Goal: Task Accomplishment & Management: Use online tool/utility

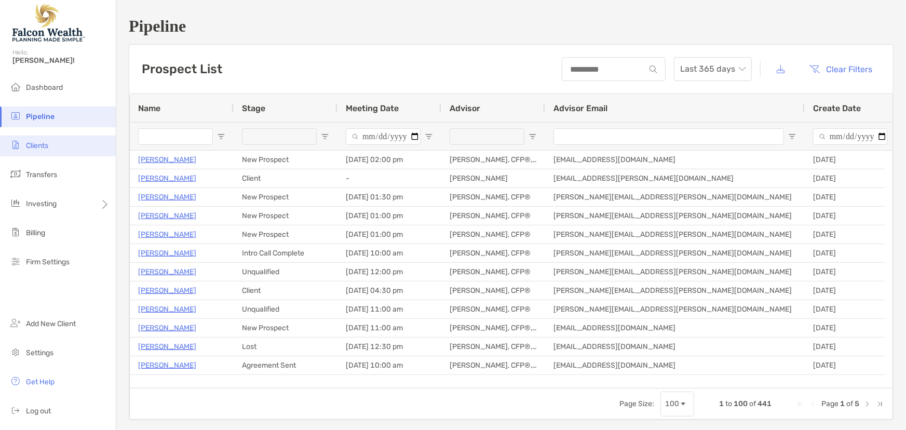
click at [41, 144] on span "Clients" at bounding box center [37, 145] width 22 height 9
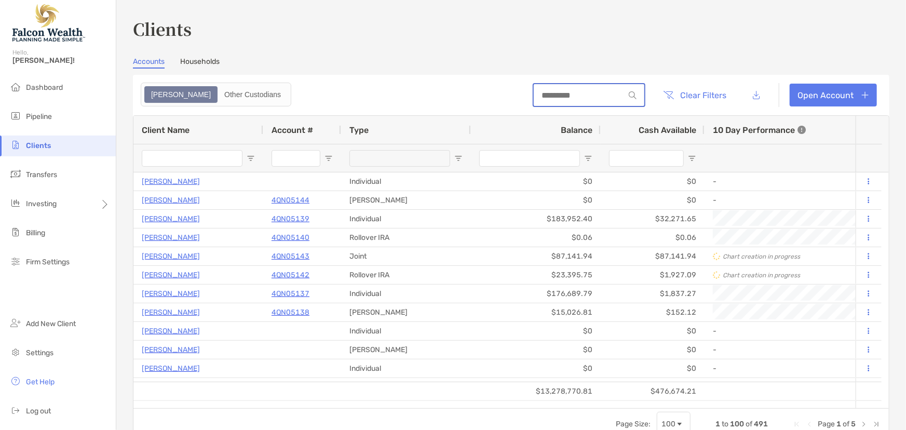
click at [579, 96] on input at bounding box center [579, 95] width 91 height 9
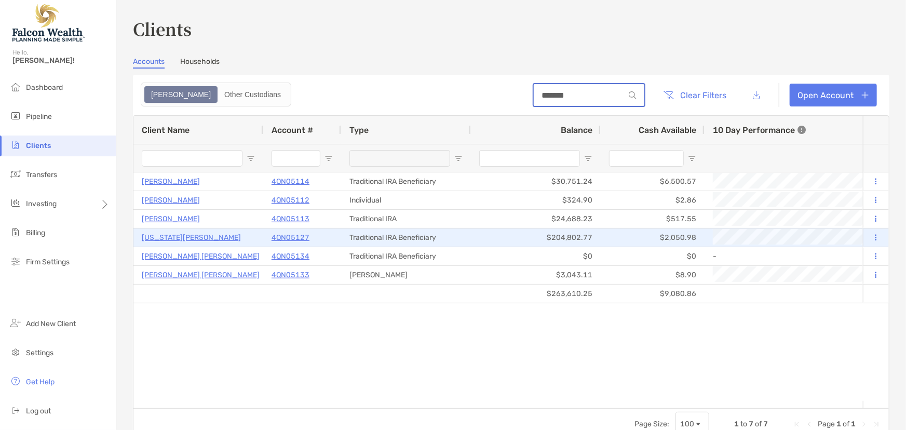
type input "*******"
click at [874, 236] on div at bounding box center [876, 237] width 26 height 18
click at [875, 237] on icon at bounding box center [876, 237] width 2 height 7
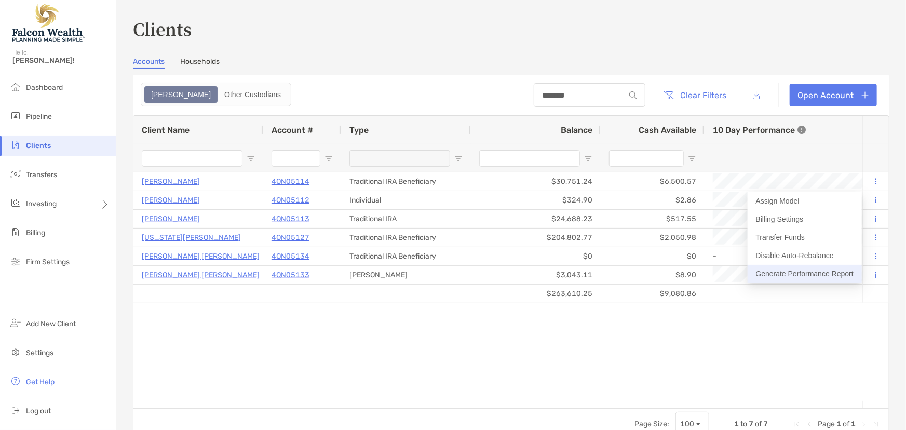
click at [787, 277] on button "Generate Performance Report" at bounding box center [805, 274] width 114 height 18
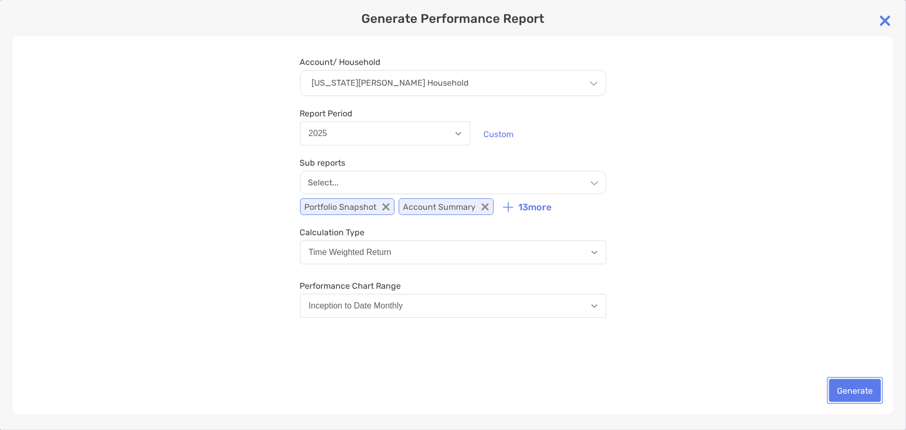
click at [857, 384] on button "Generate" at bounding box center [855, 390] width 52 height 23
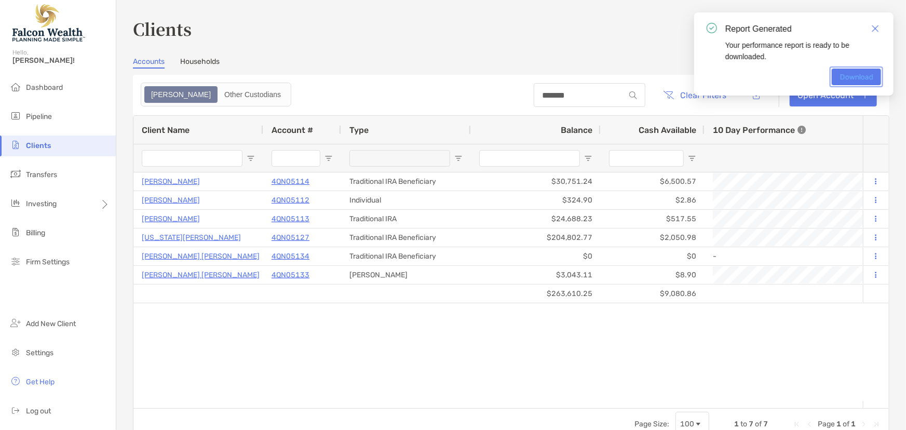
click at [853, 81] on link "Download" at bounding box center [856, 77] width 49 height 17
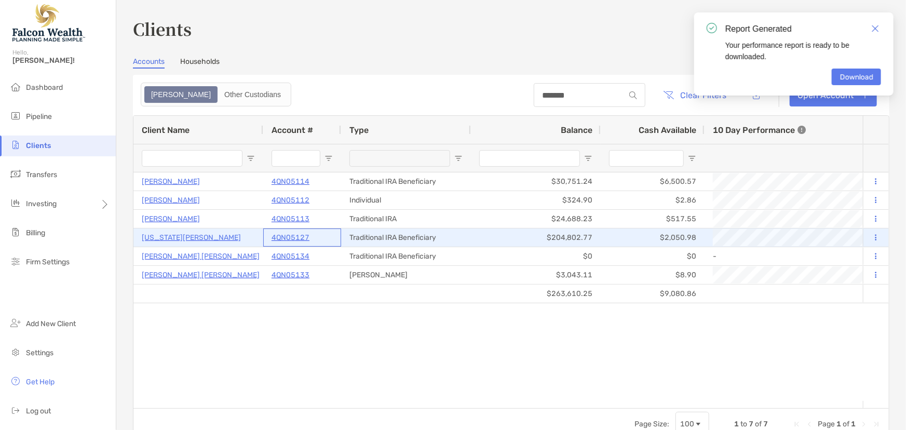
click at [292, 237] on p "4QN05127" at bounding box center [291, 237] width 38 height 13
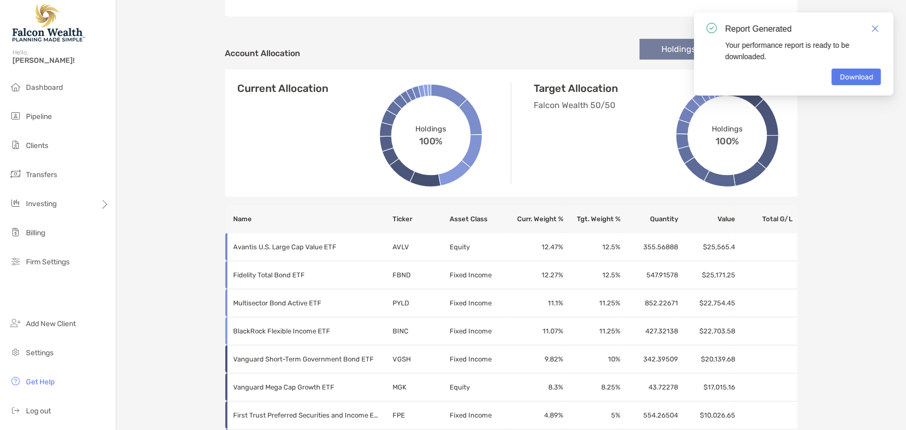
scroll to position [141, 0]
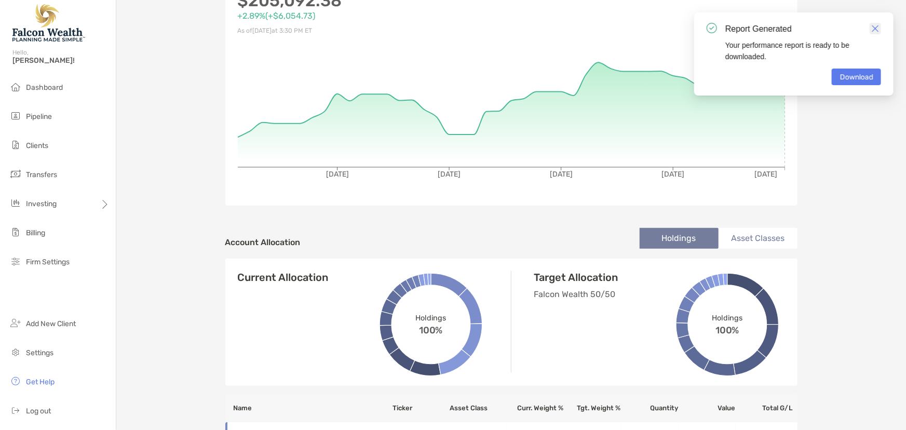
click at [877, 28] on img "Close" at bounding box center [875, 28] width 7 height 7
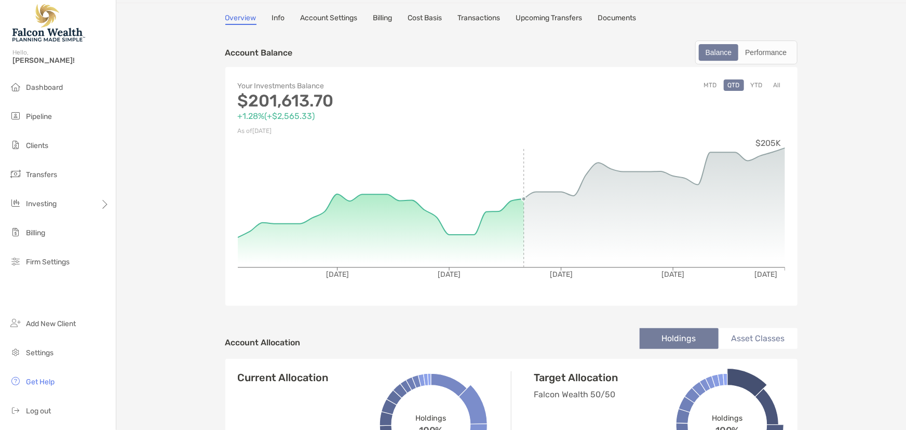
scroll to position [0, 0]
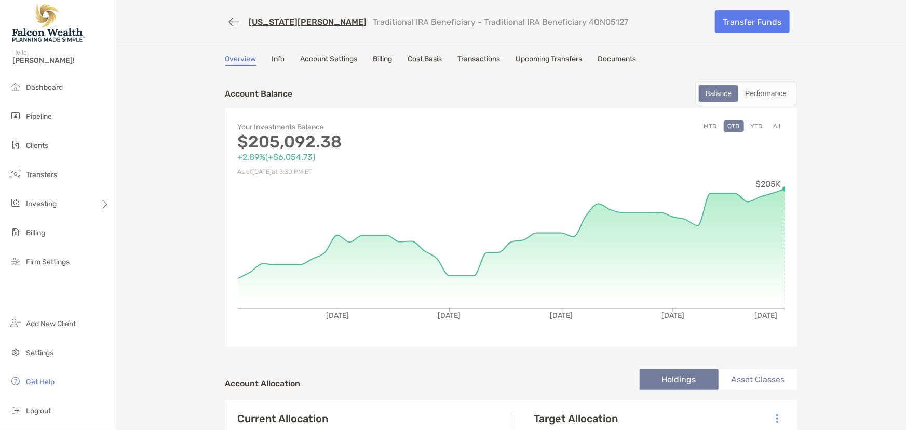
click at [239, 58] on link "Overview" at bounding box center [240, 60] width 31 height 11
click at [778, 125] on button "All" at bounding box center [777, 125] width 16 height 11
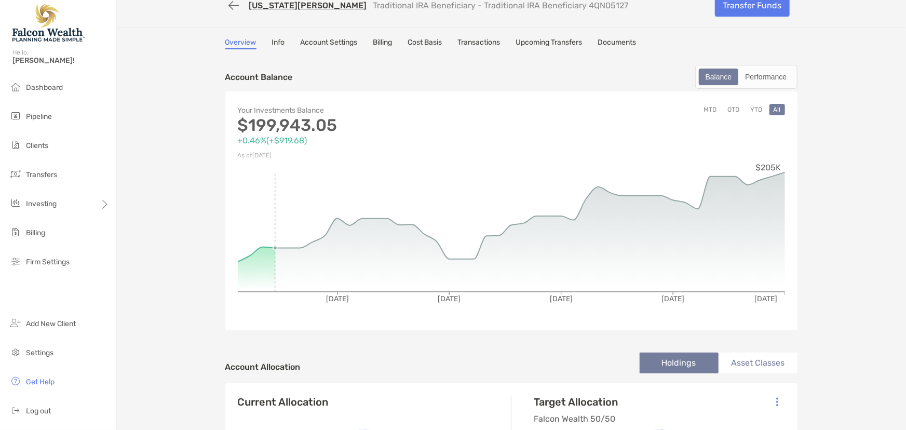
scroll to position [47, 0]
